Goal: Transaction & Acquisition: Purchase product/service

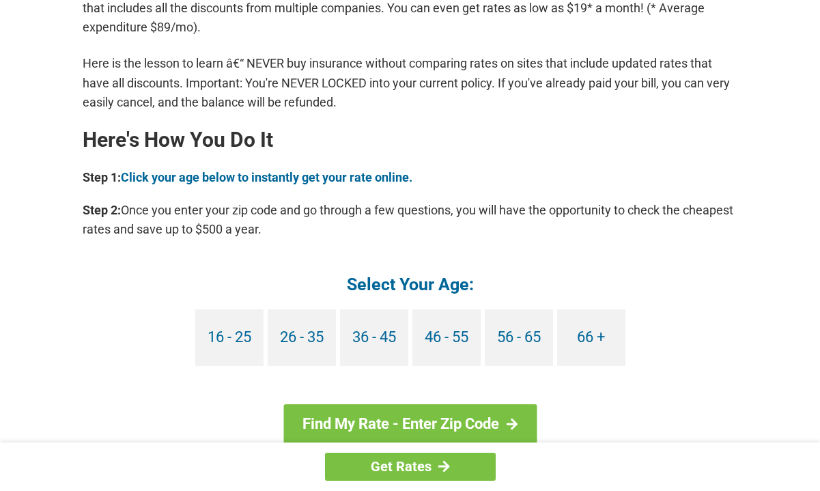
scroll to position [1161, 0]
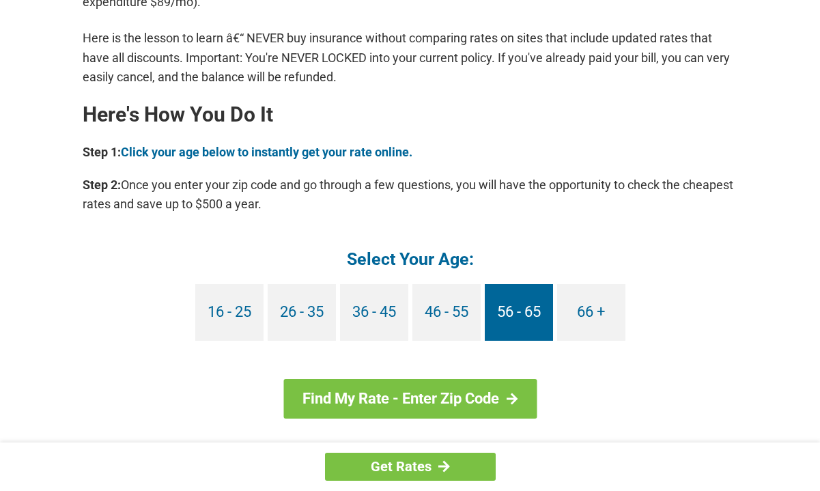
click at [541, 319] on link "56 - 65" at bounding box center [519, 312] width 68 height 57
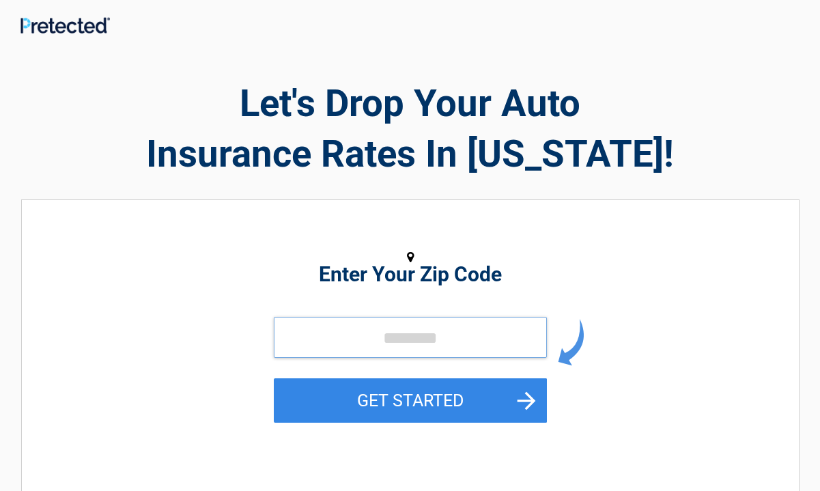
click at [436, 341] on input "tel" at bounding box center [410, 337] width 273 height 41
type input "*****"
click at [274, 378] on button "GET STARTED" at bounding box center [410, 400] width 273 height 44
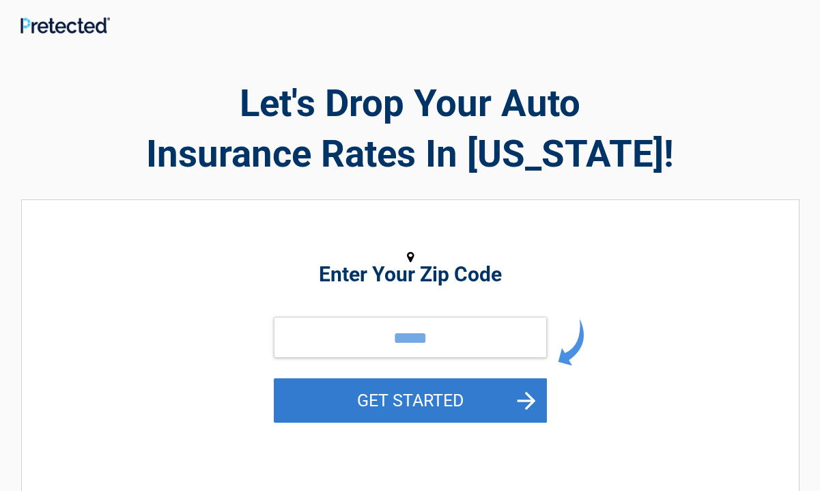
click at [439, 409] on button "GET STARTED" at bounding box center [410, 400] width 273 height 44
click at [470, 400] on button "GET STARTED" at bounding box center [410, 400] width 273 height 44
click at [526, 397] on button "GET STARTED" at bounding box center [410, 400] width 273 height 44
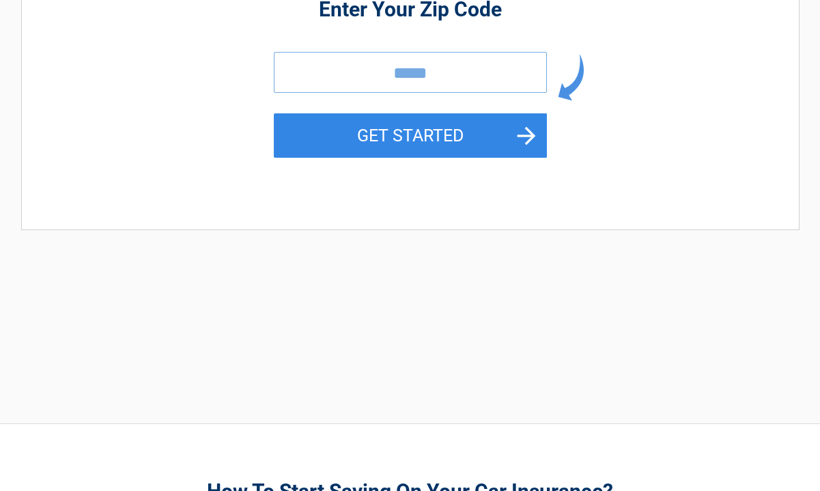
scroll to position [218, 0]
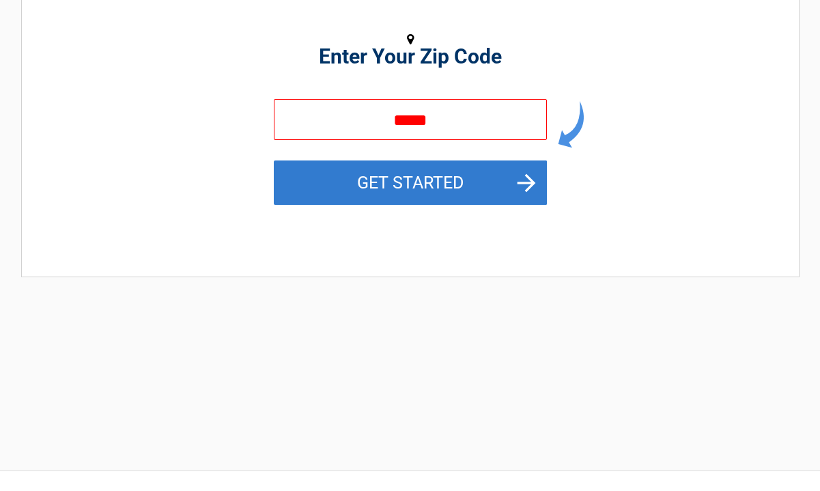
click at [483, 179] on button "GET STARTED" at bounding box center [410, 182] width 273 height 44
click at [512, 180] on button "GET STARTED" at bounding box center [410, 182] width 273 height 44
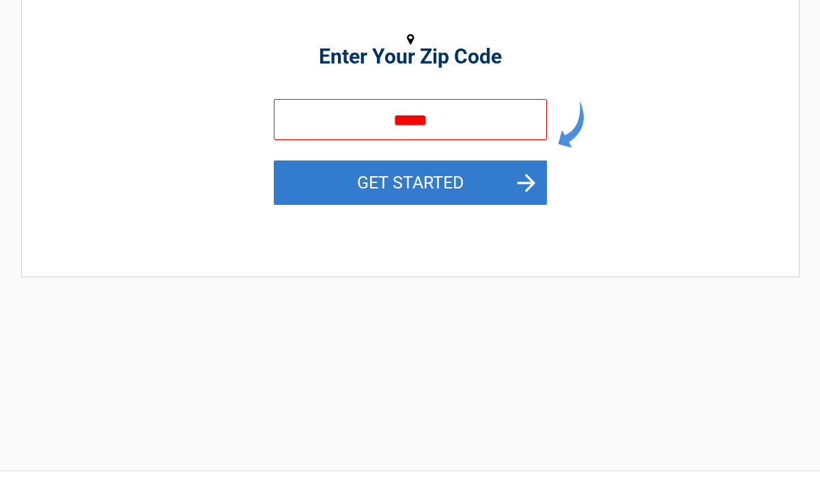
click at [512, 180] on button "GET STARTED" at bounding box center [410, 182] width 273 height 44
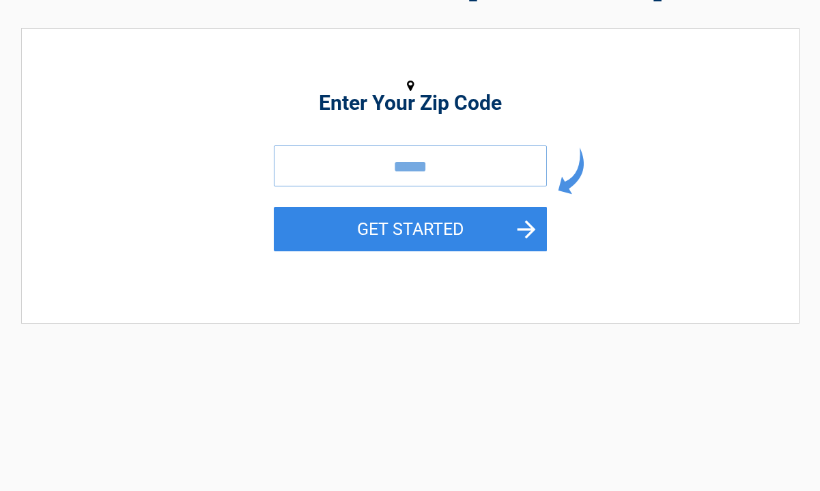
scroll to position [0, 0]
